Goal: Transaction & Acquisition: Purchase product/service

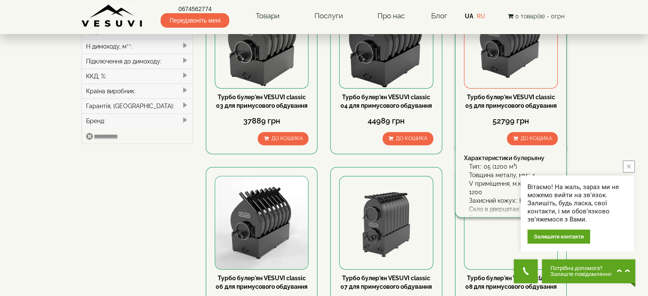
scroll to position [384, 0]
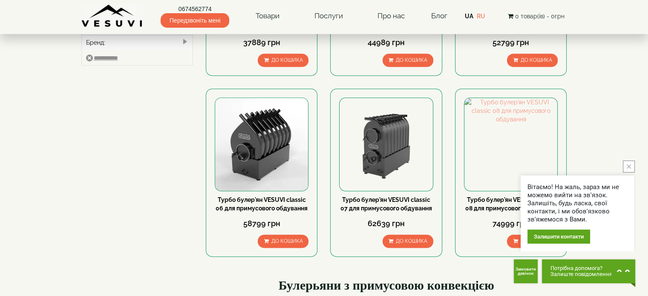
click at [629, 170] on button "close button" at bounding box center [629, 167] width 12 height 12
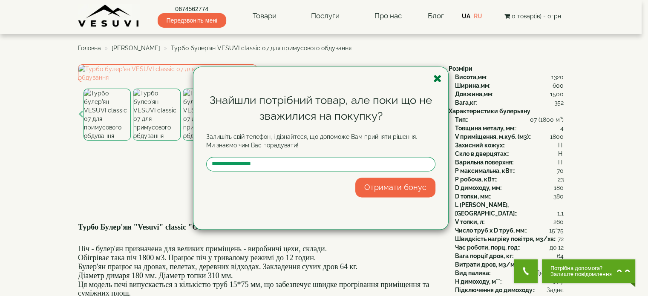
click at [438, 78] on icon "button" at bounding box center [437, 78] width 9 height 11
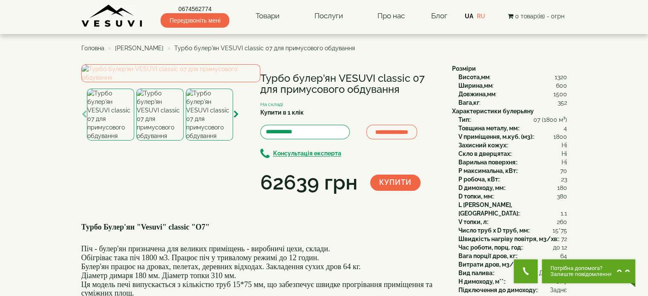
click at [135, 82] on img at bounding box center [170, 73] width 179 height 18
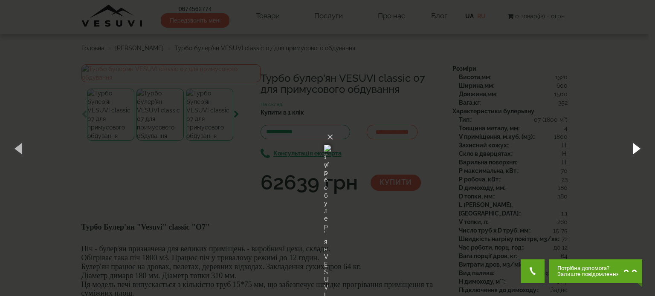
click at [632, 146] on button "button" at bounding box center [635, 148] width 38 height 47
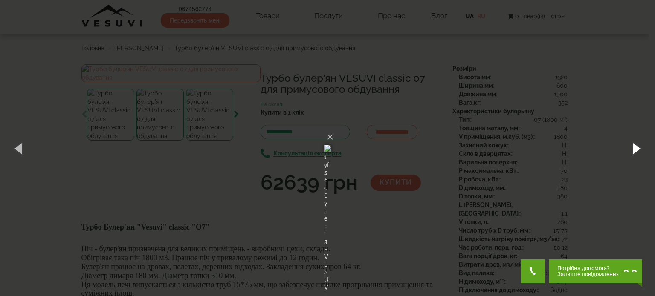
click at [632, 146] on button "button" at bounding box center [635, 148] width 38 height 47
click at [628, 164] on button "button" at bounding box center [635, 148] width 38 height 47
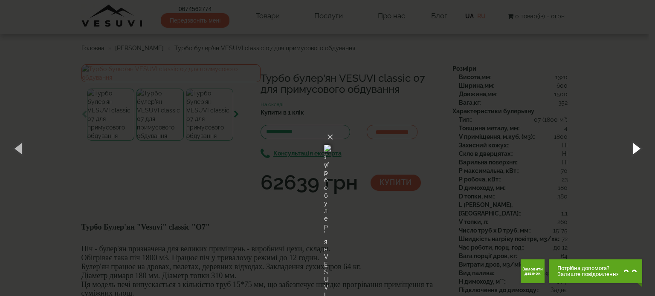
click at [628, 164] on button "button" at bounding box center [635, 148] width 38 height 47
click at [600, 166] on div "× Турбо булер'ян VESUVI classic 07 для примусового обдування 3 of 5 Loading..." at bounding box center [327, 148] width 655 height 296
